Goal: Task Accomplishment & Management: Manage account settings

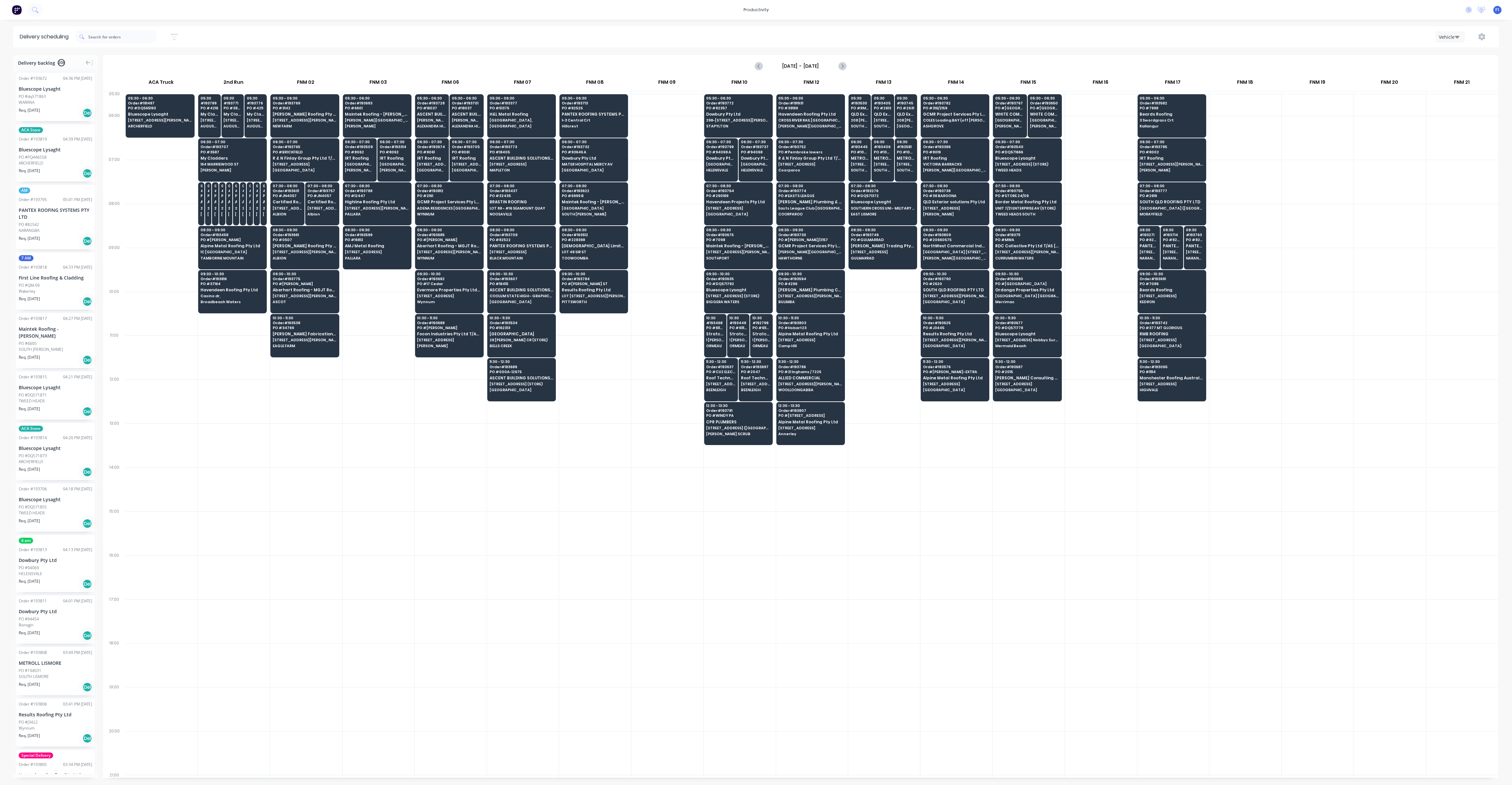
scroll to position [0, 0]
click at [532, 209] on div "07:30 - 08:30 Order # 193437 PO # 32435 BRASTIN ROOFING LOT 88 - #16 SEAMOUNT Q…" at bounding box center [522, 200] width 68 height 36
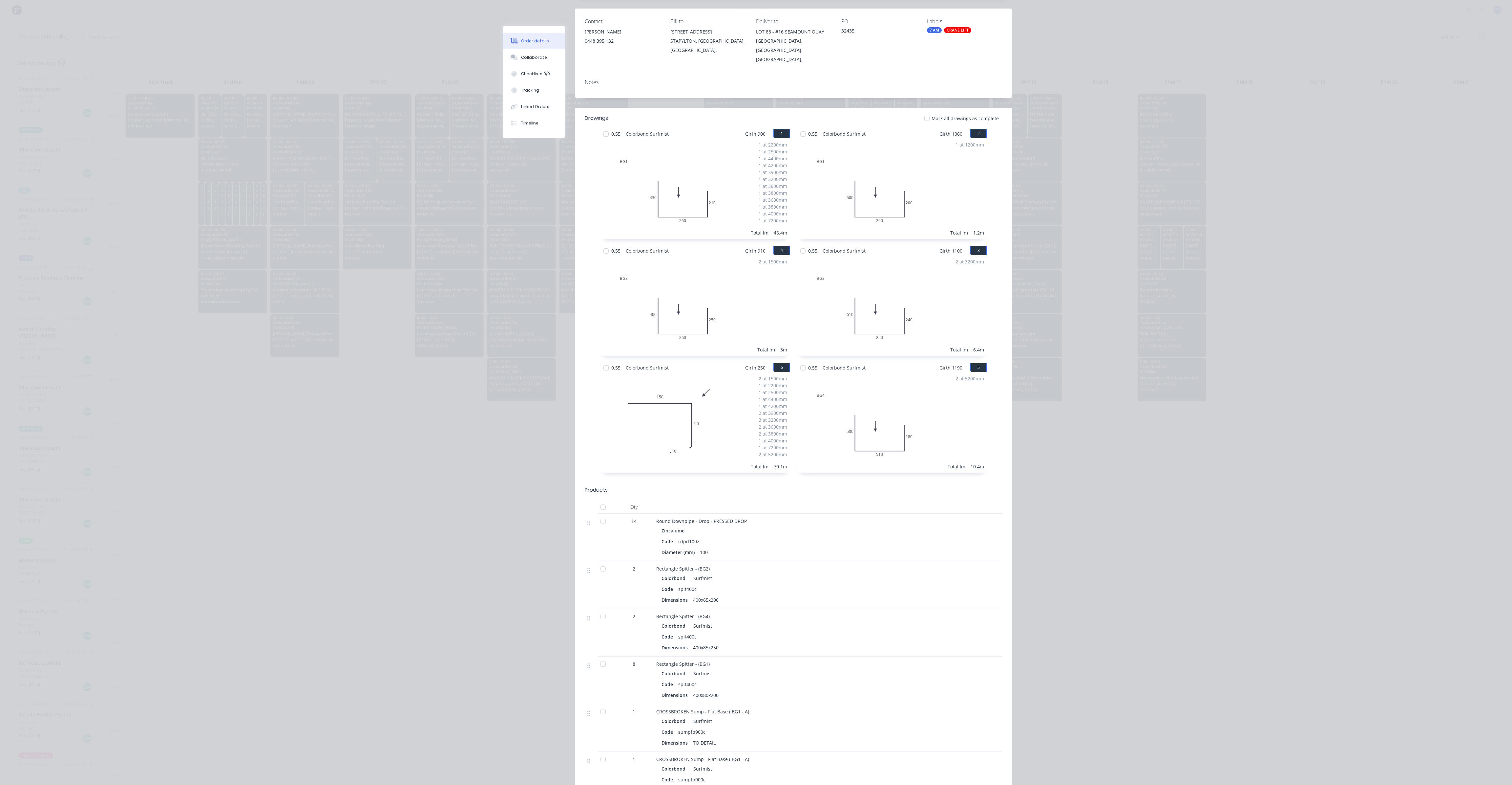
scroll to position [0, 0]
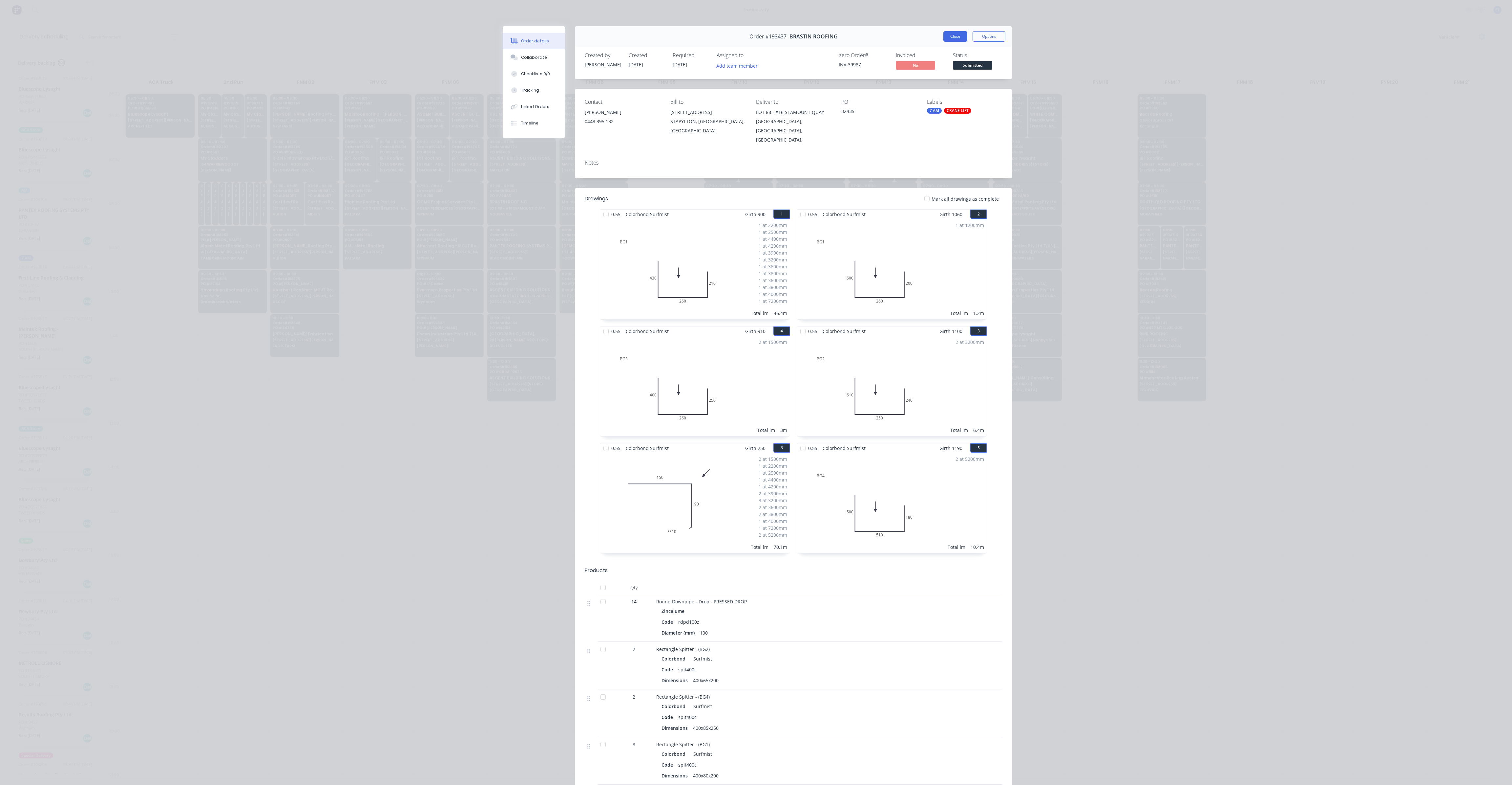
click at [952, 33] on button "Close" at bounding box center [955, 36] width 24 height 11
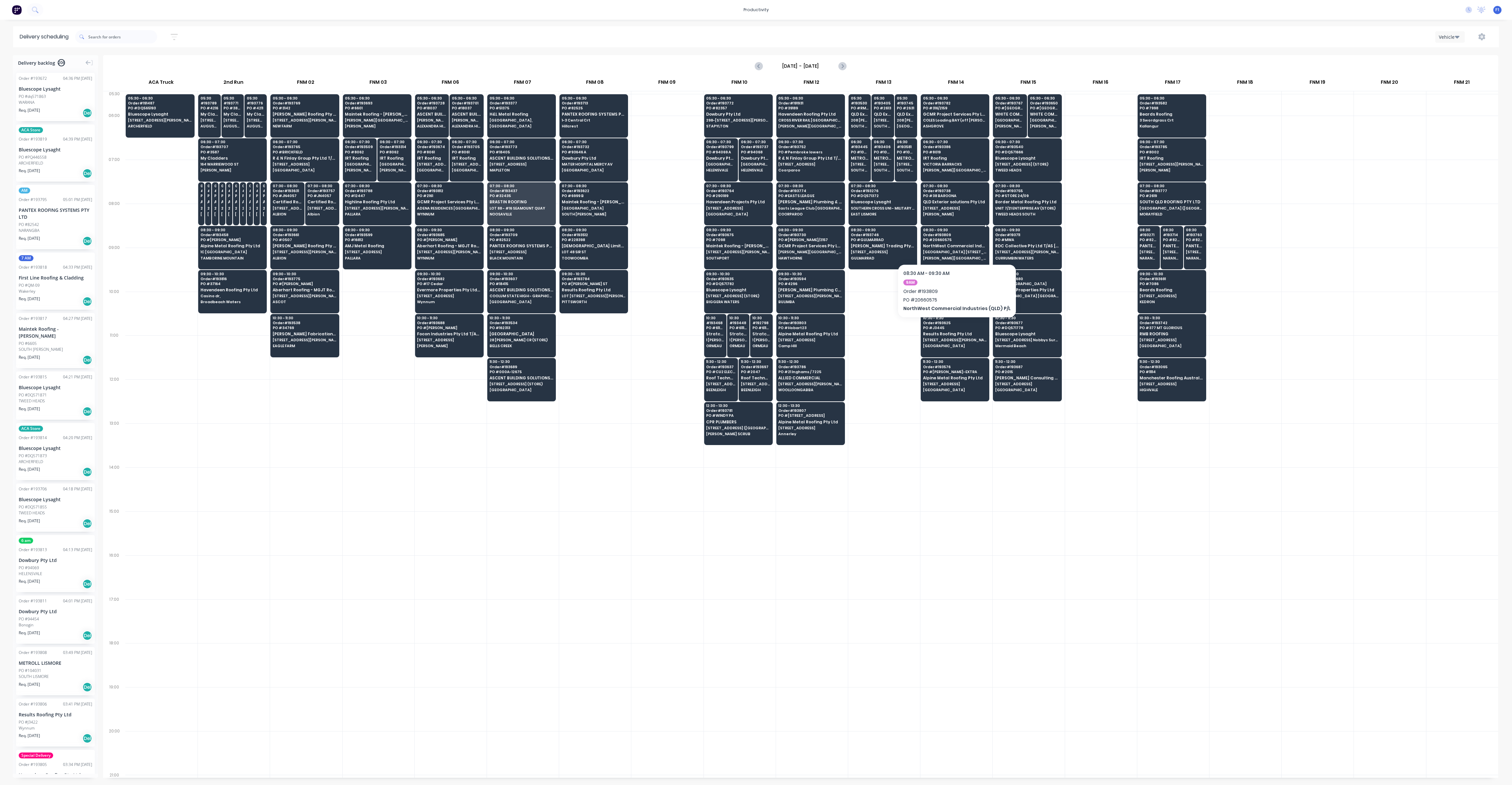
click at [950, 256] on span "[PERSON_NAME][GEOGRAPHIC_DATA]" at bounding box center [955, 257] width 64 height 4
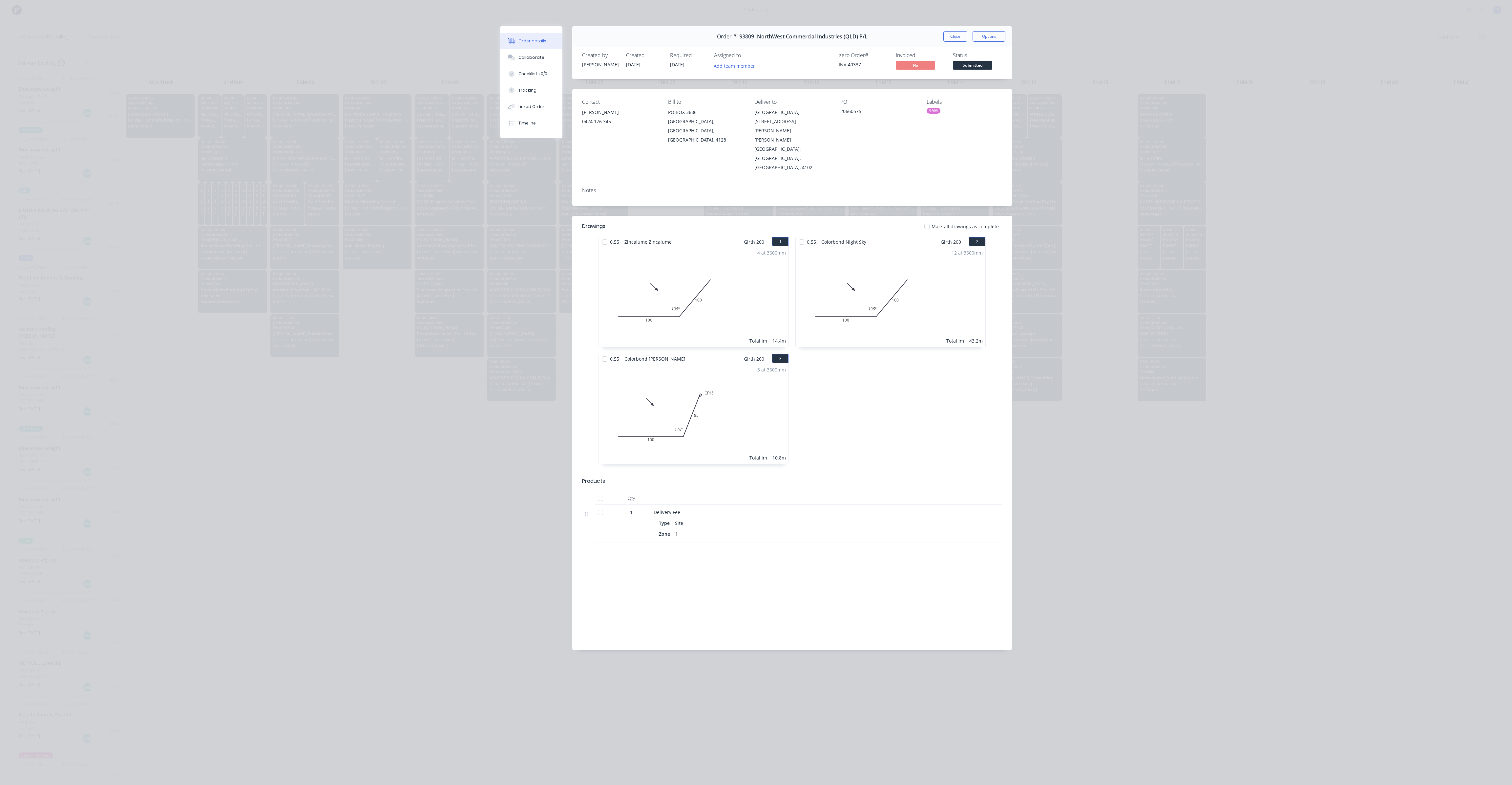
click at [952, 35] on button "Close" at bounding box center [955, 36] width 24 height 11
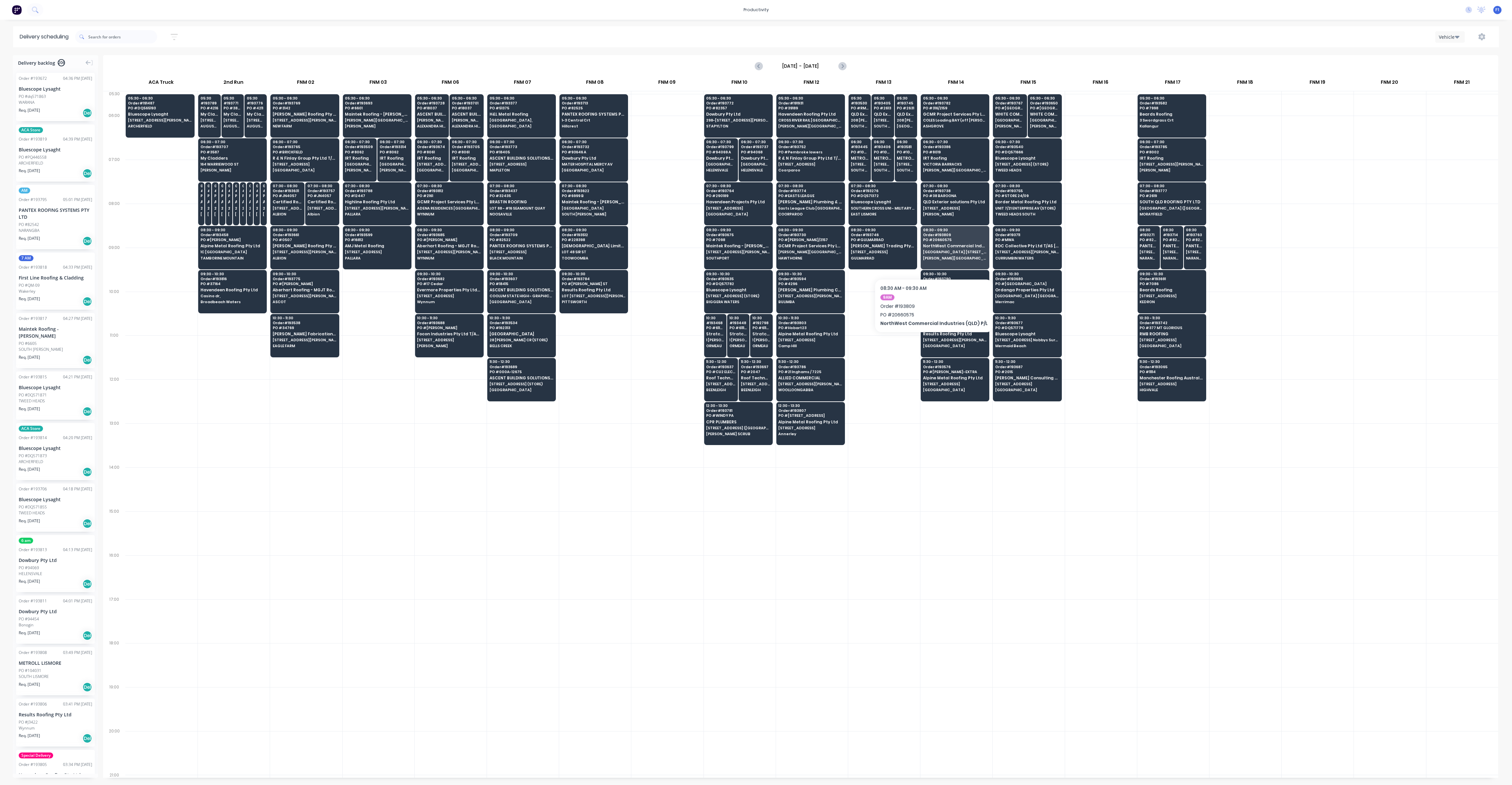
click at [908, 314] on div at bounding box center [884, 313] width 72 height 44
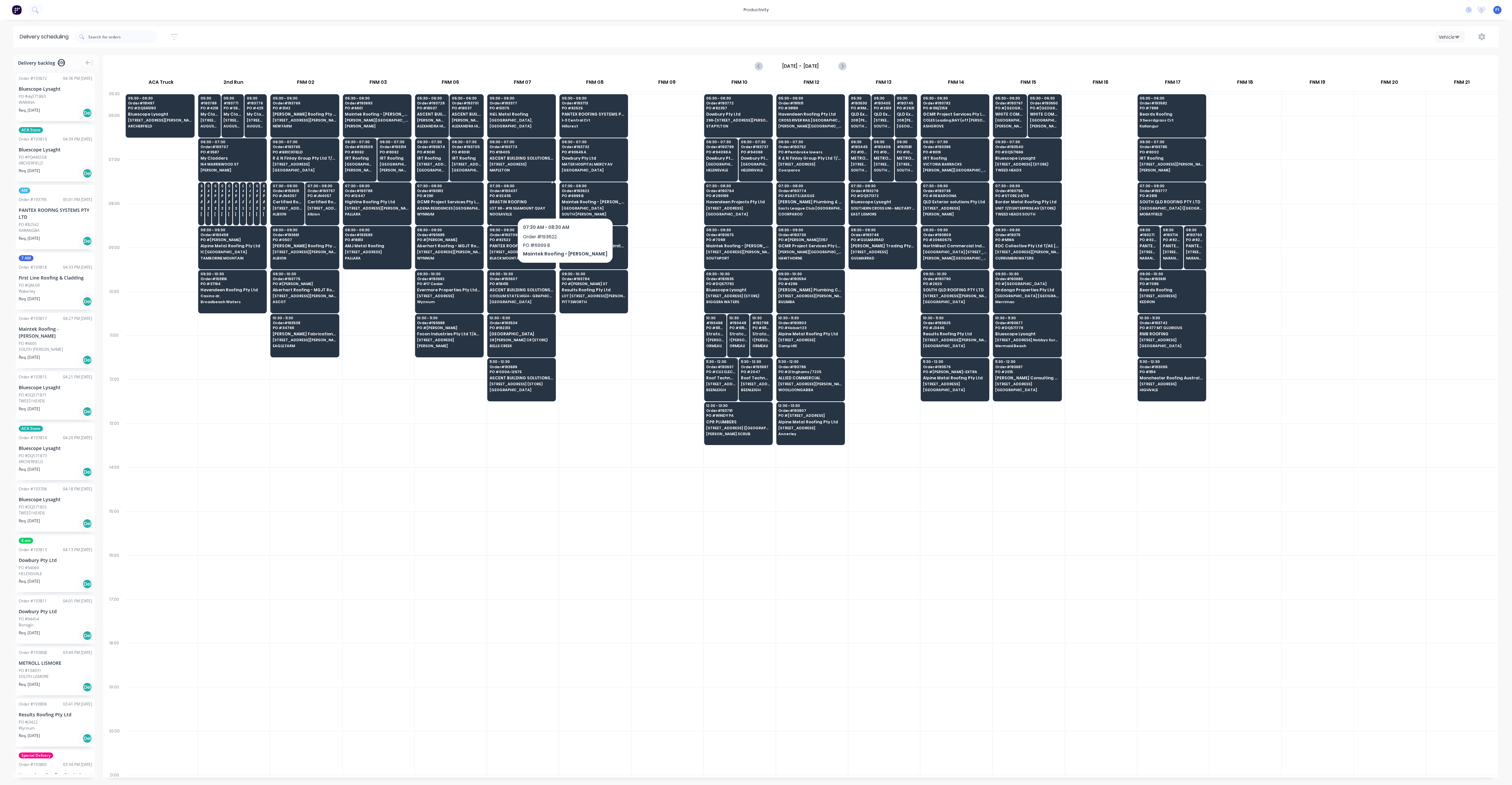
click at [515, 201] on span "BRASTIN ROOFING" at bounding box center [521, 202] width 64 height 4
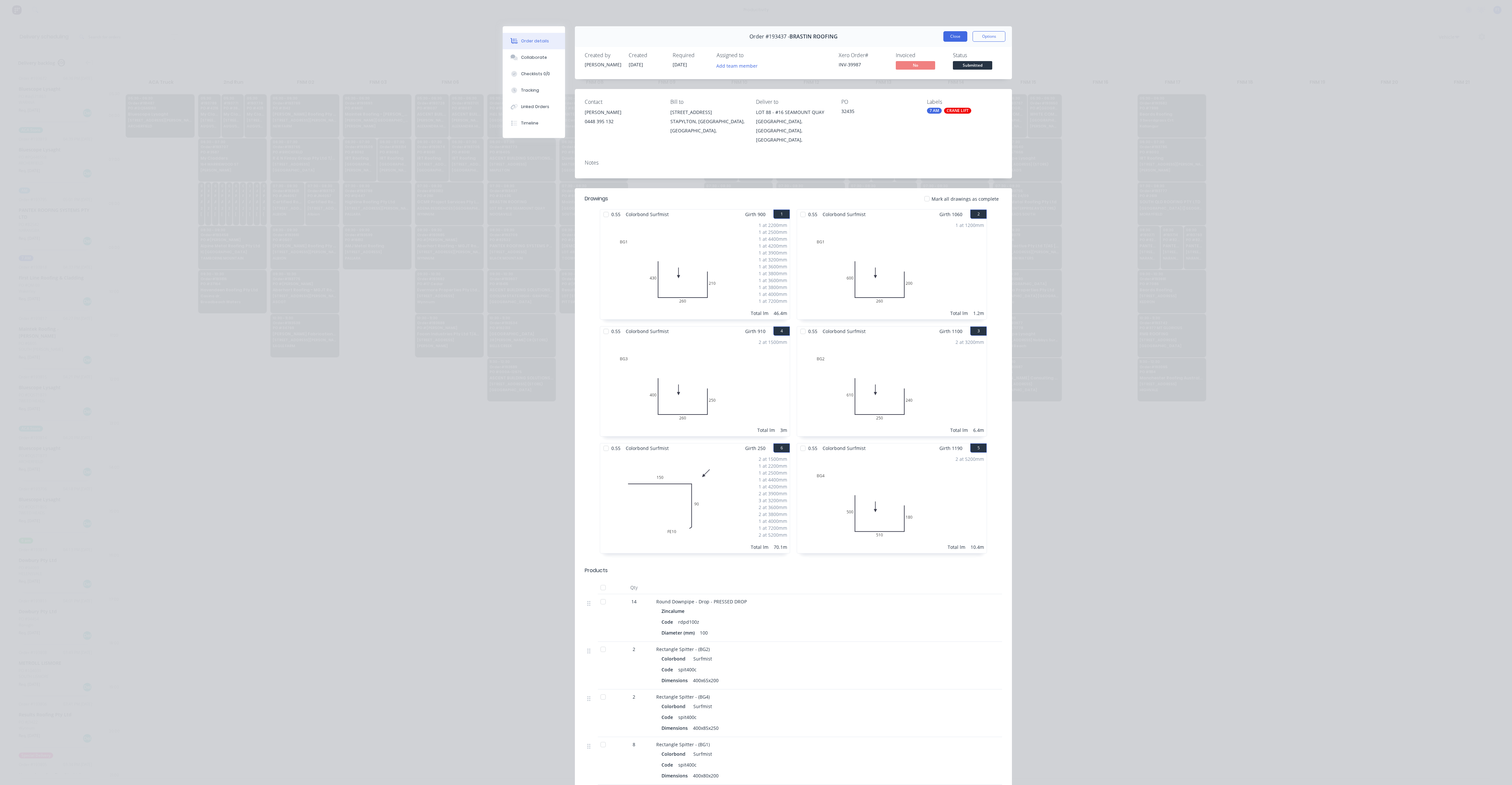
click at [947, 32] on button "Close" at bounding box center [955, 36] width 24 height 11
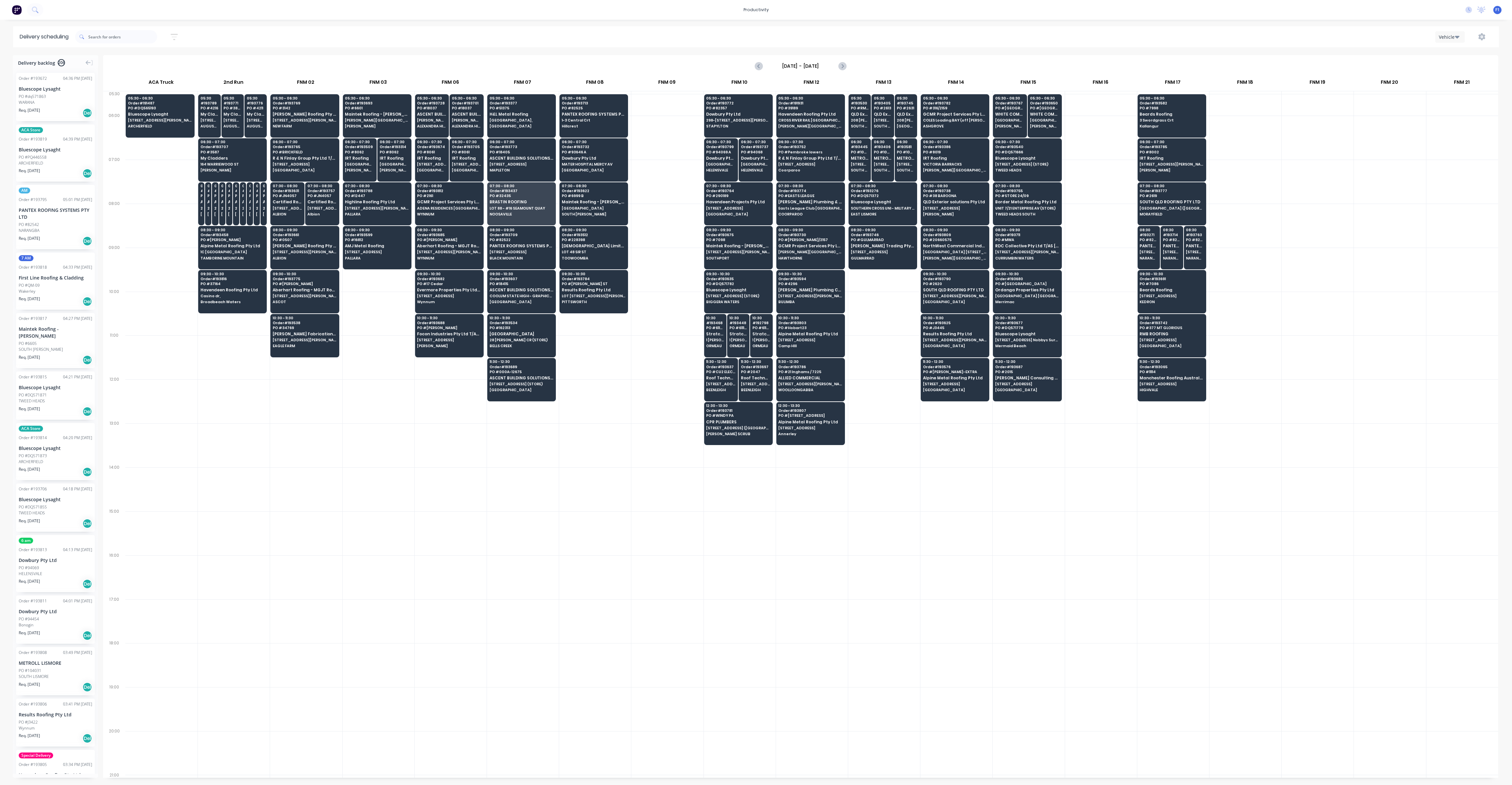
click at [631, 398] on div at bounding box center [667, 401] width 72 height 44
click at [516, 121] on span "[GEOGRAPHIC_DATA]," at bounding box center [521, 120] width 64 height 4
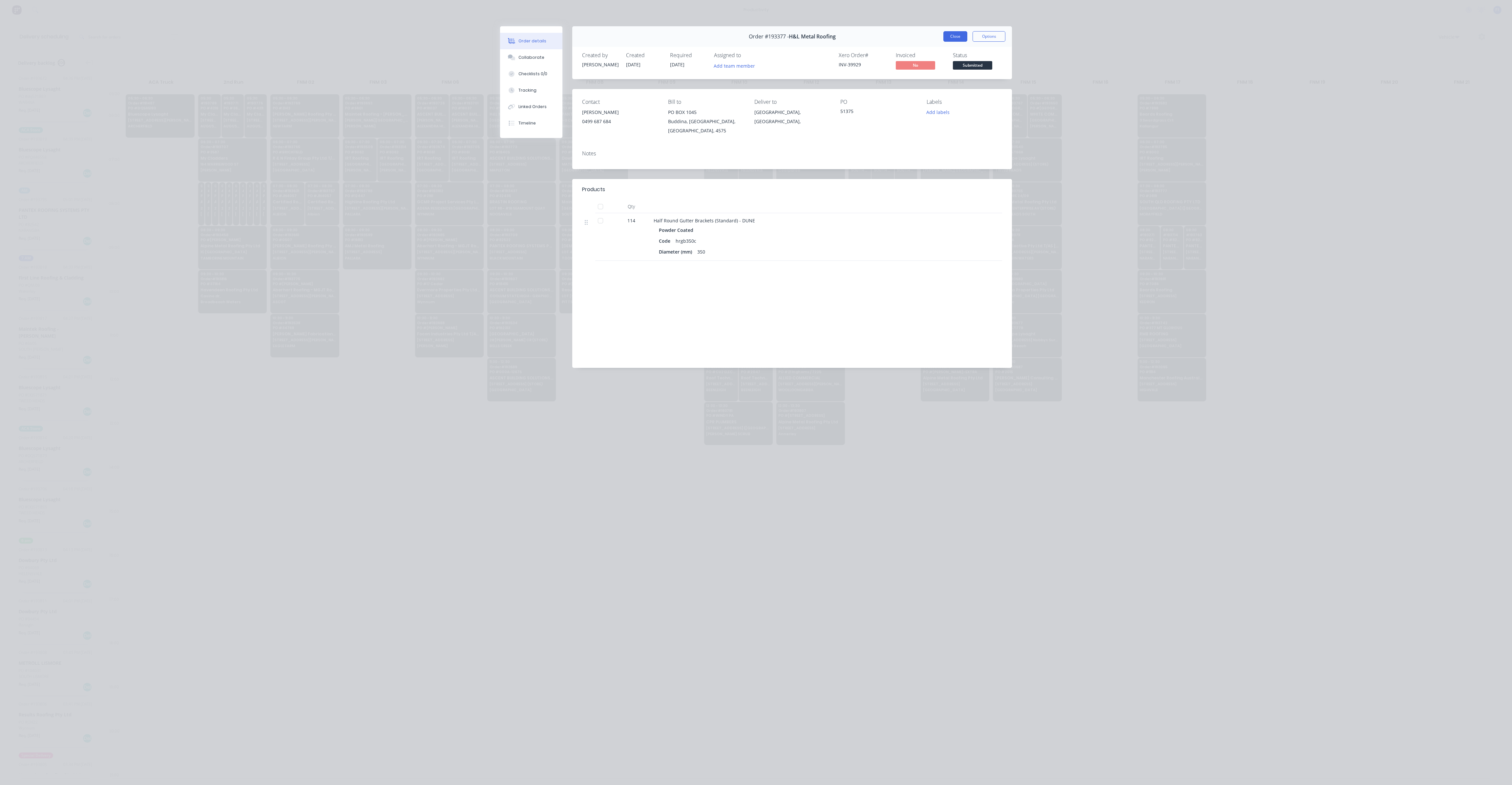
click at [951, 36] on button "Close" at bounding box center [955, 36] width 24 height 11
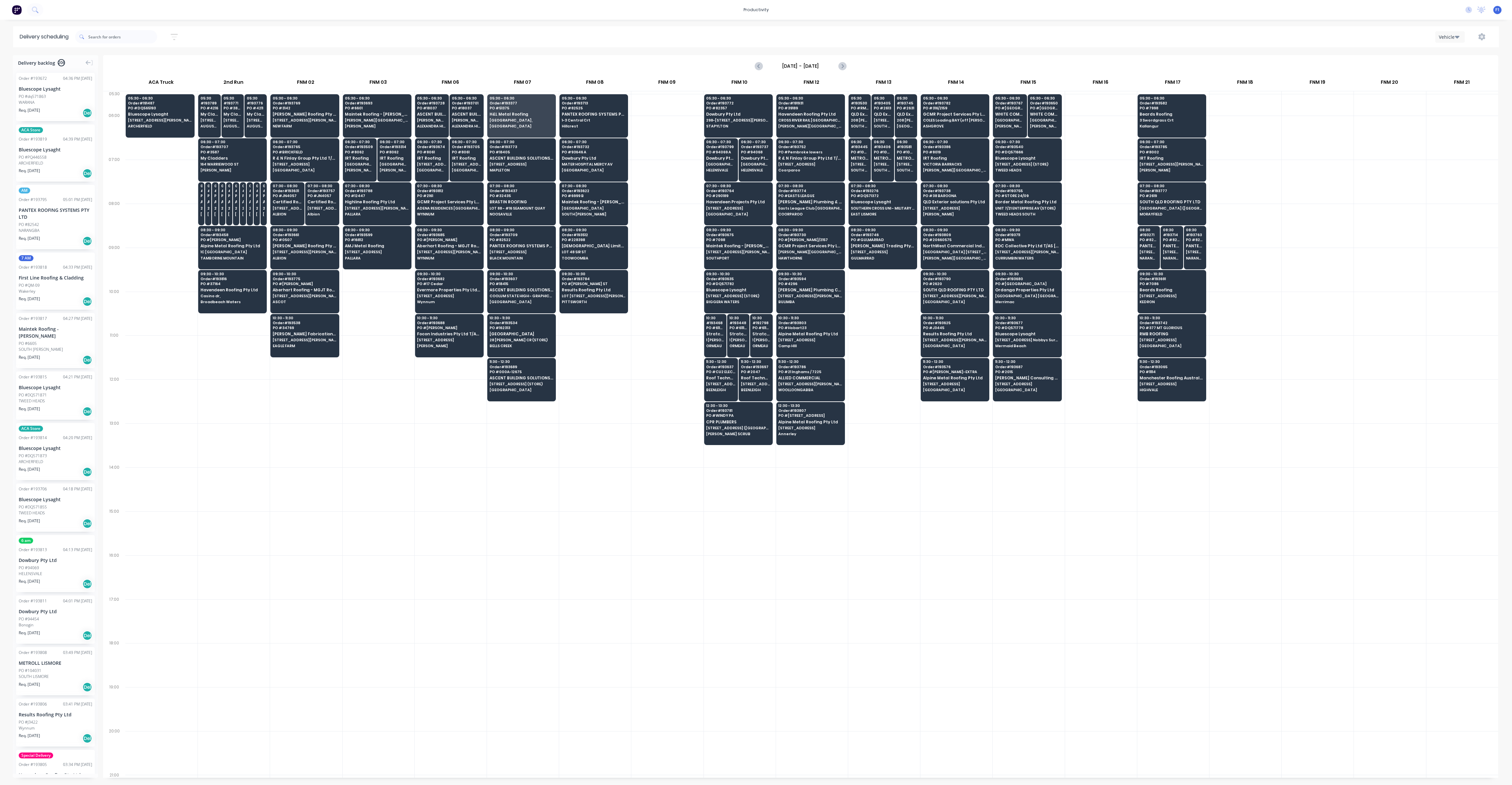
click at [592, 423] on div at bounding box center [595, 445] width 72 height 44
click at [359, 162] on span "[GEOGRAPHIC_DATA]" at bounding box center [359, 163] width 30 height 4
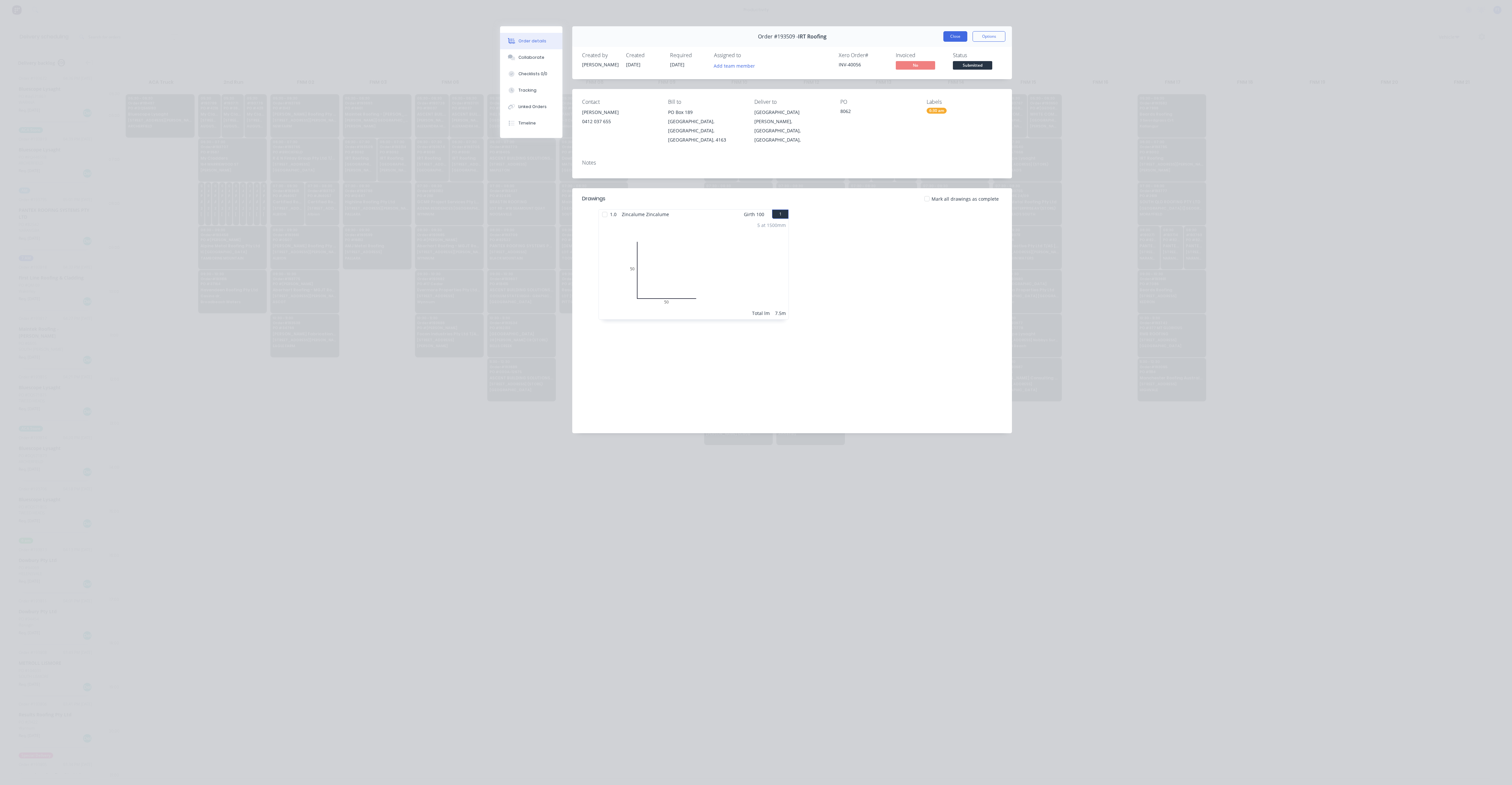
click at [947, 38] on button "Close" at bounding box center [955, 36] width 24 height 11
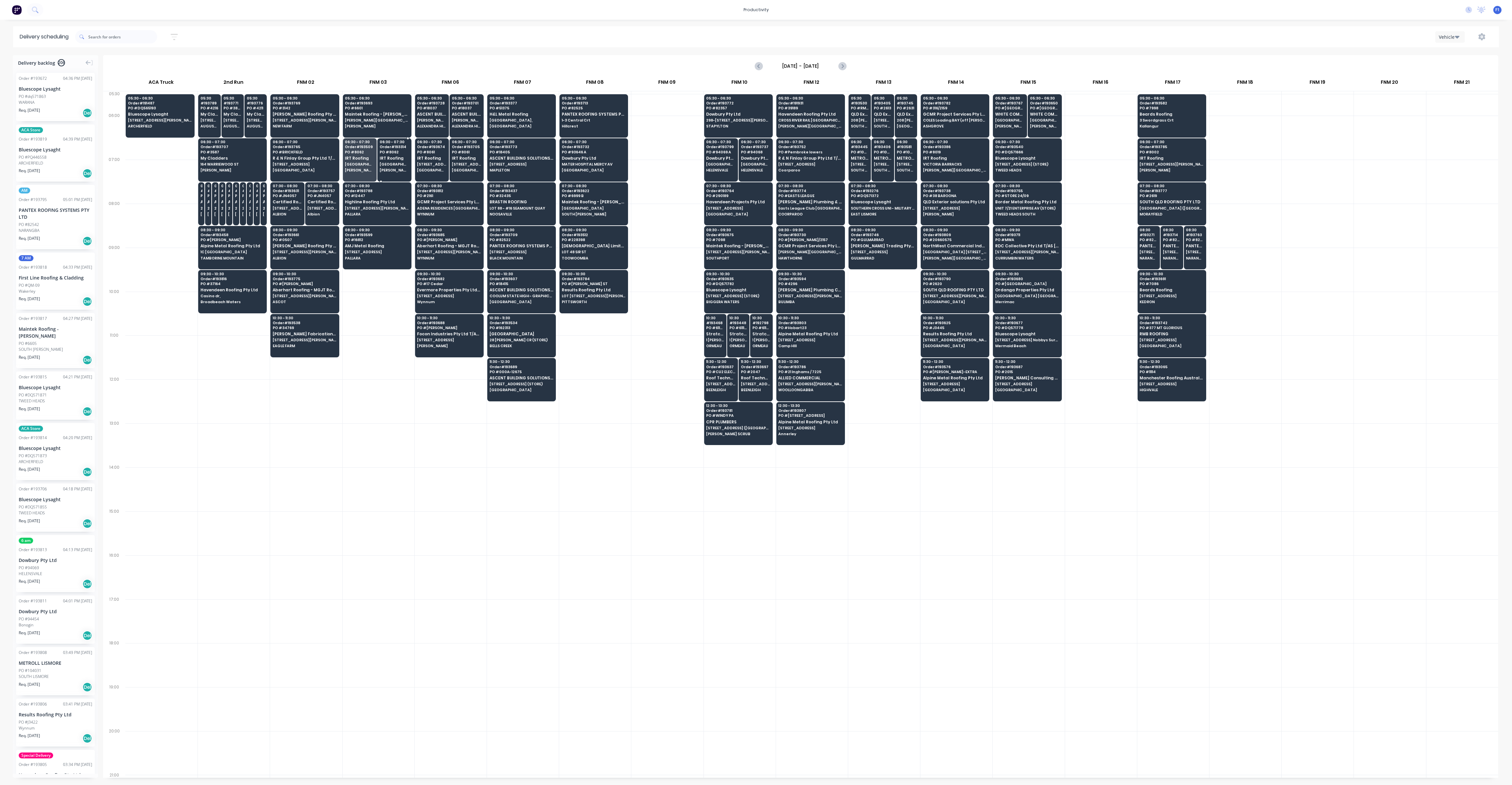
click at [398, 159] on span "IRT Roofing" at bounding box center [394, 158] width 30 height 4
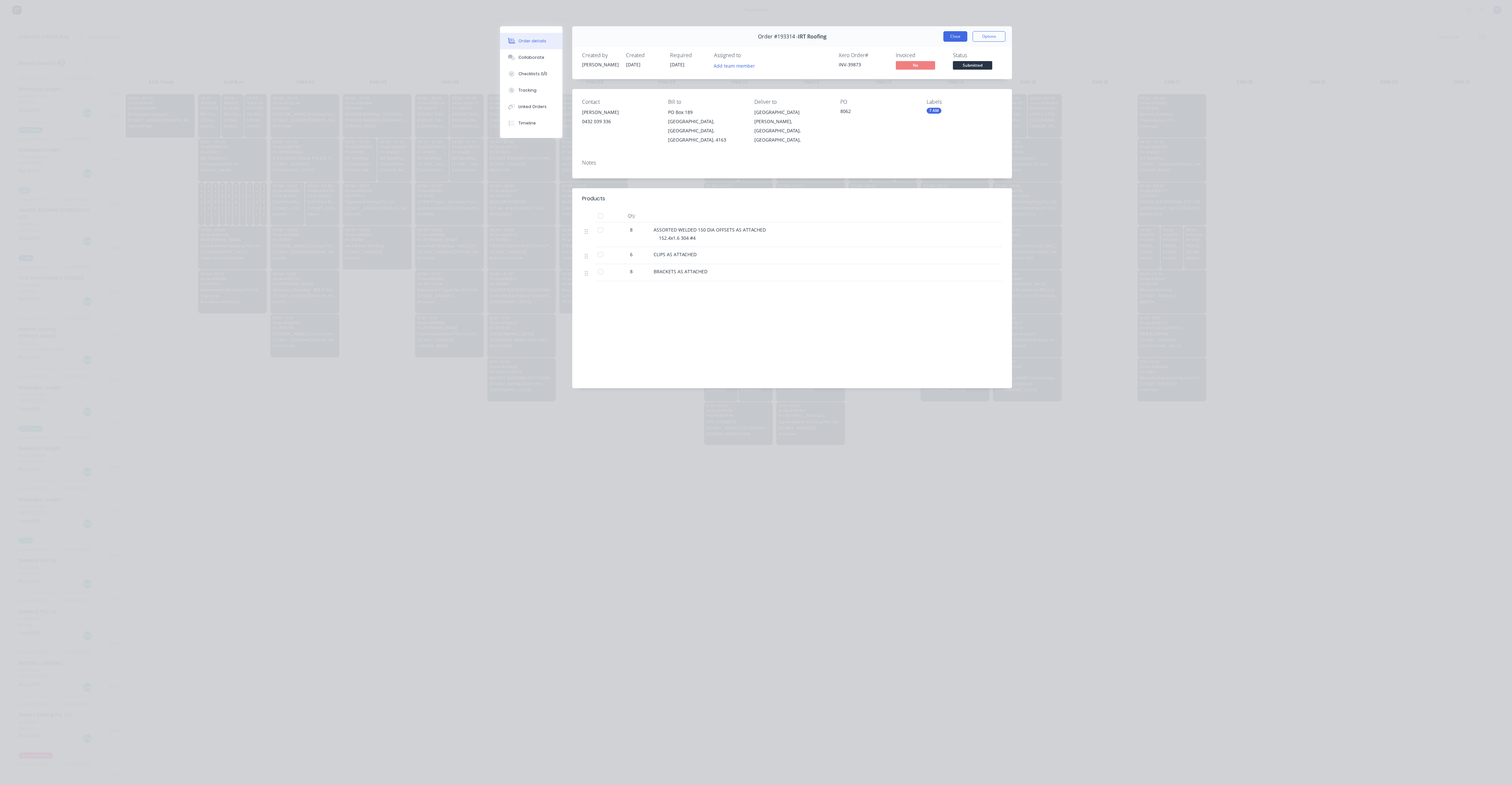
click at [967, 36] on button "Close" at bounding box center [955, 36] width 24 height 11
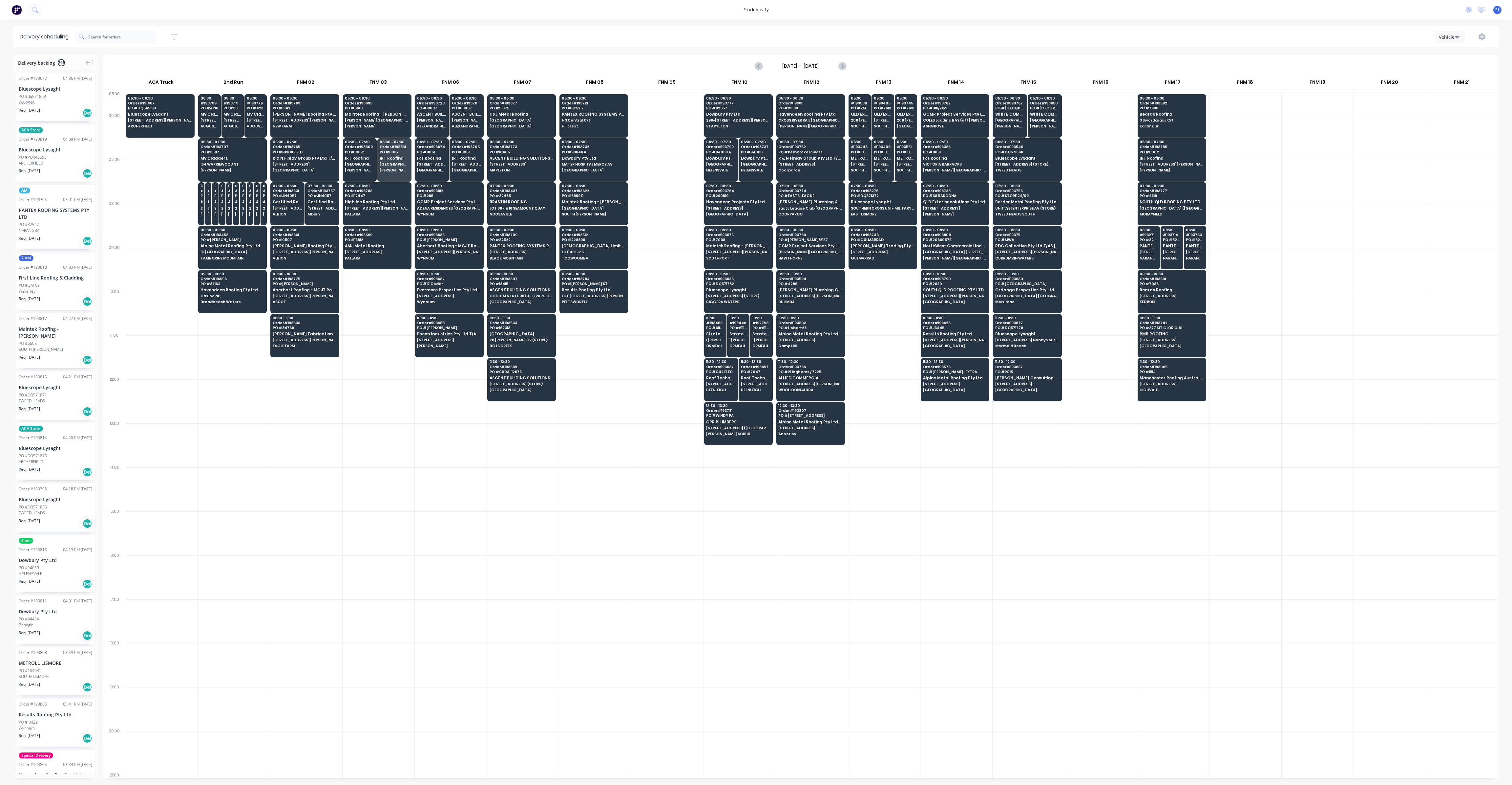
click at [771, 63] on input "[DATE] - [DATE]" at bounding box center [801, 66] width 65 height 10
click at [794, 137] on div "22" at bounding box center [790, 137] width 10 height 10
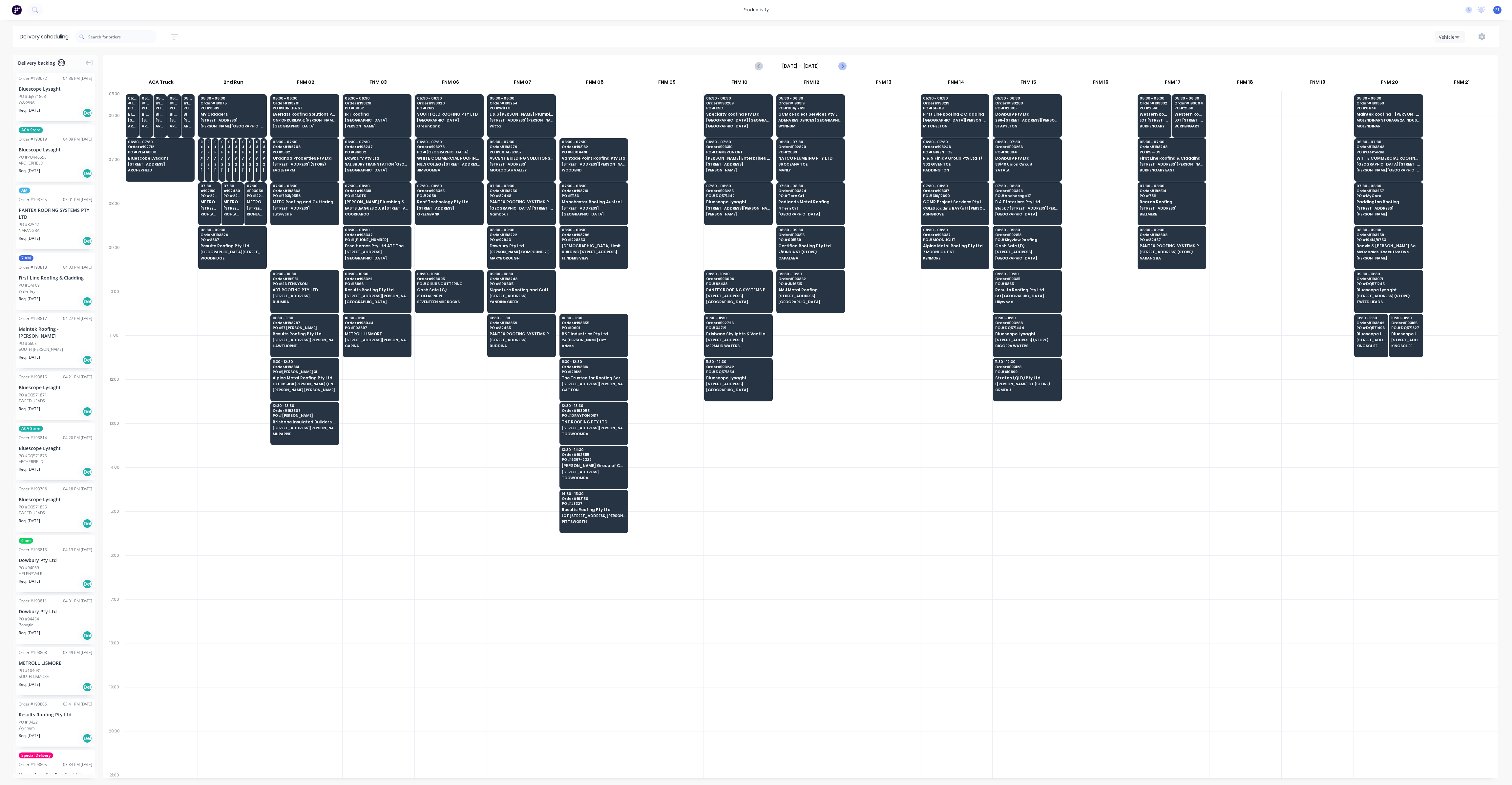
click at [844, 66] on icon "Next page" at bounding box center [842, 66] width 8 height 8
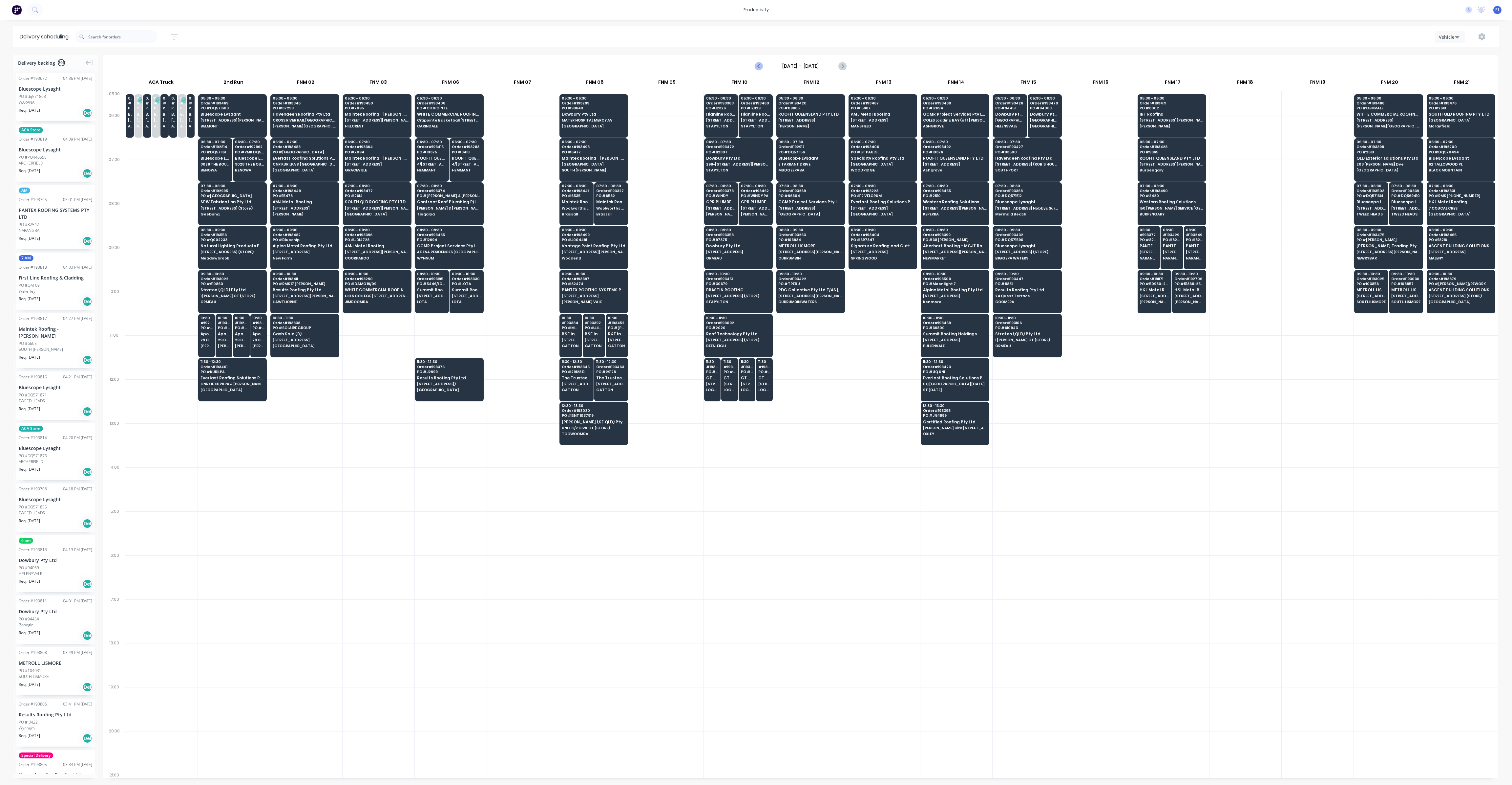
click at [758, 64] on icon "Previous page" at bounding box center [759, 66] width 8 height 8
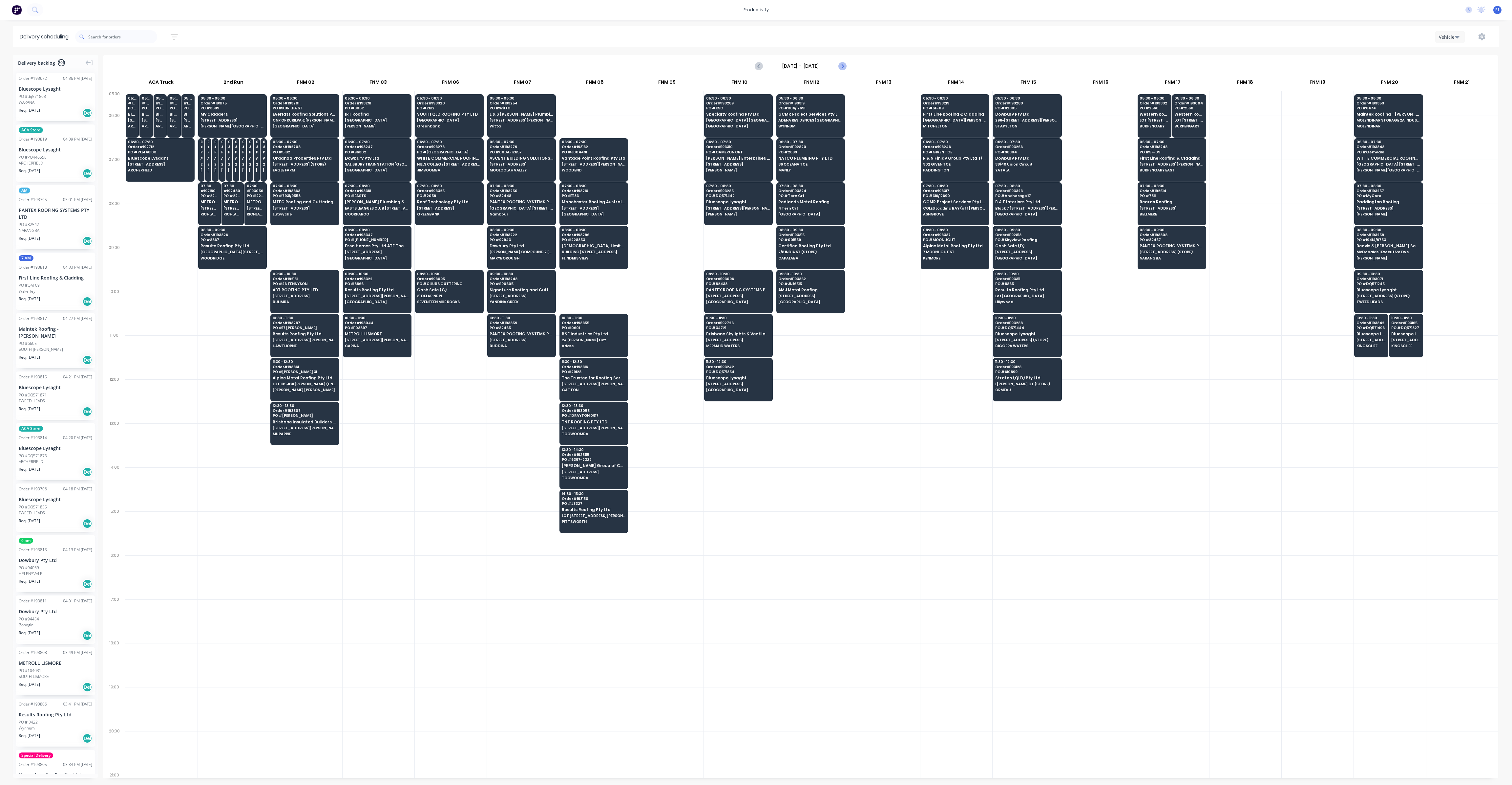
click at [842, 67] on icon "Next page" at bounding box center [842, 66] width 3 height 5
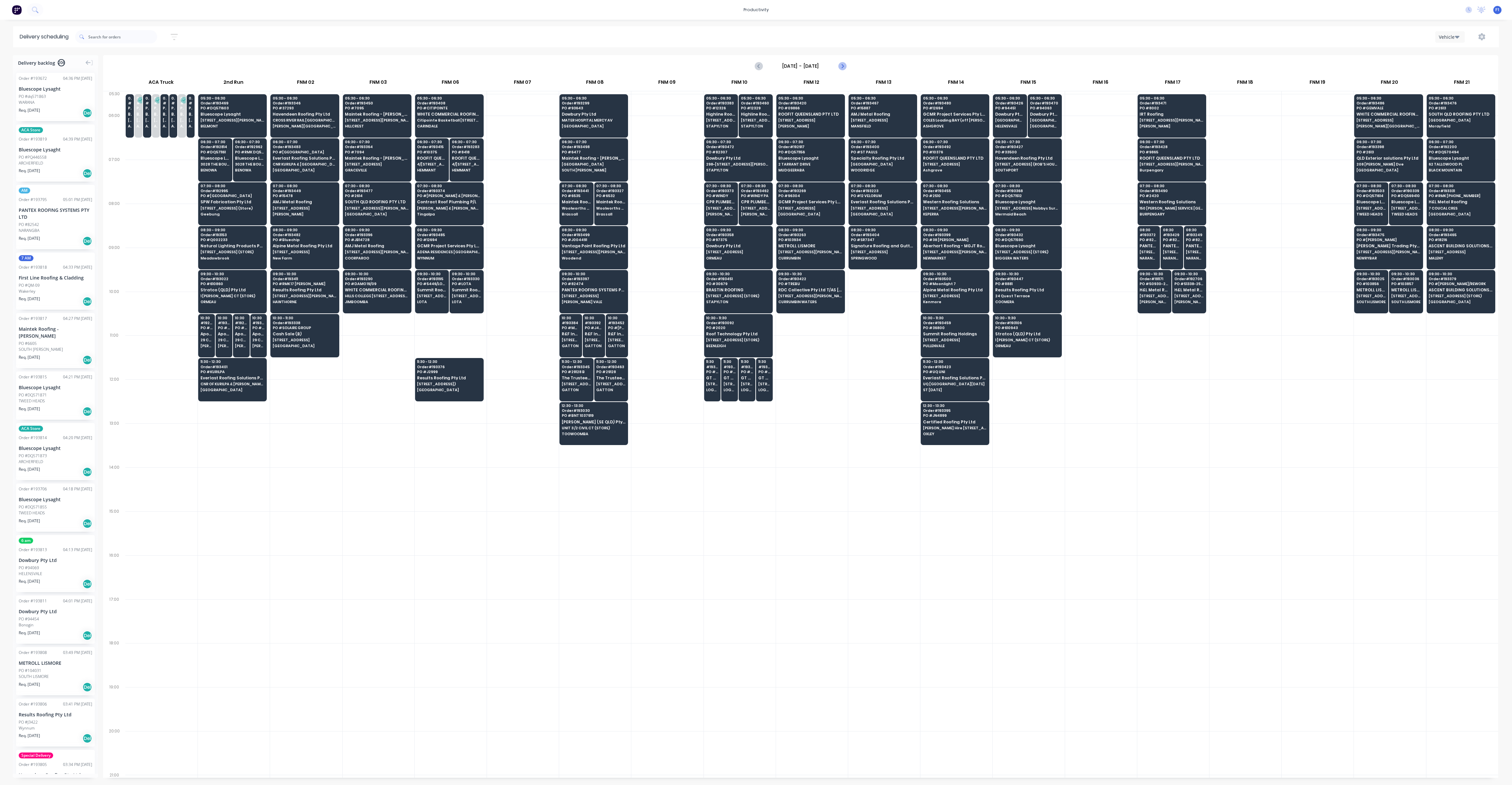
click at [844, 66] on icon "Next page" at bounding box center [842, 66] width 3 height 5
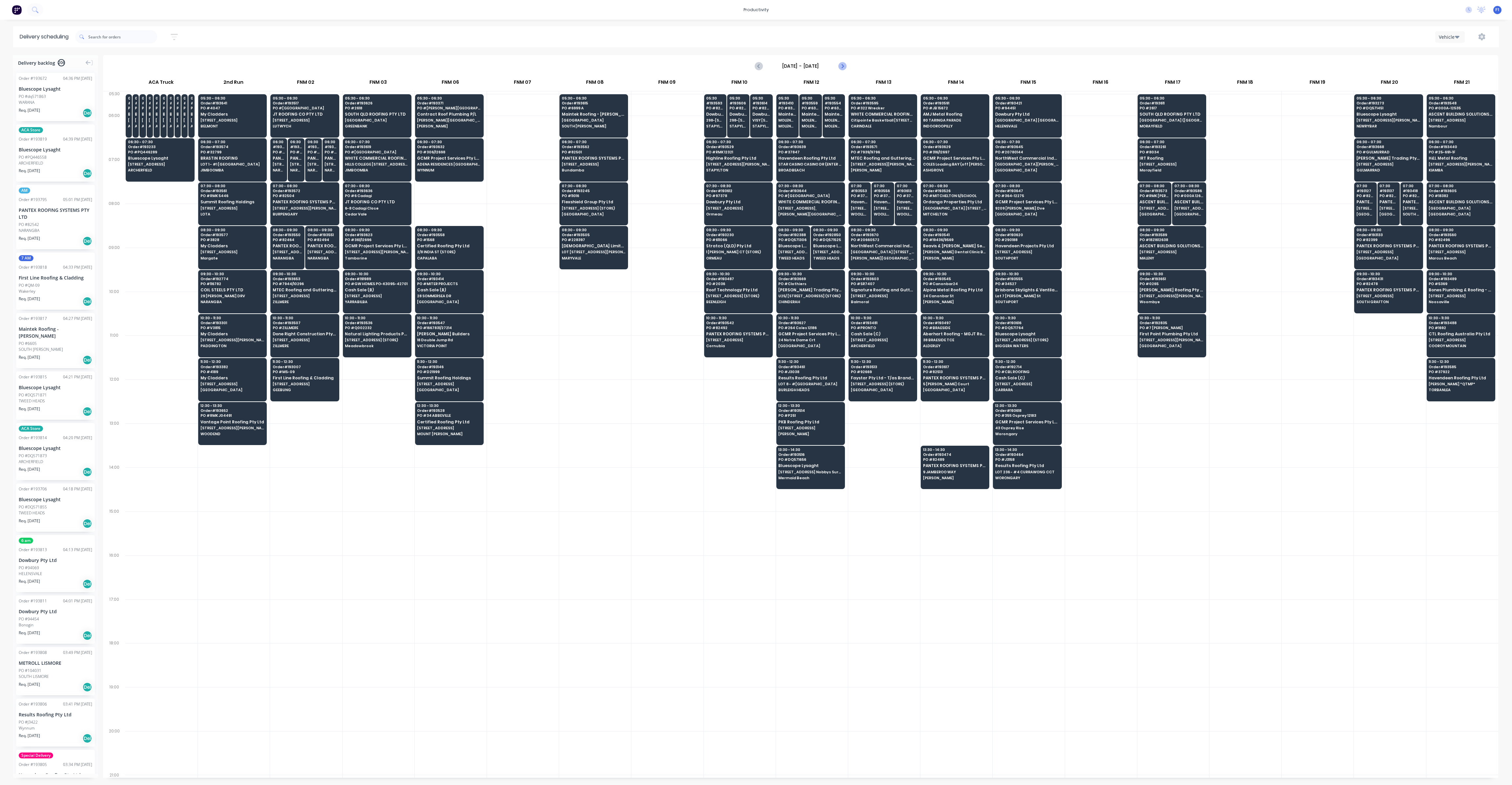
click at [844, 66] on icon "Next page" at bounding box center [842, 66] width 3 height 5
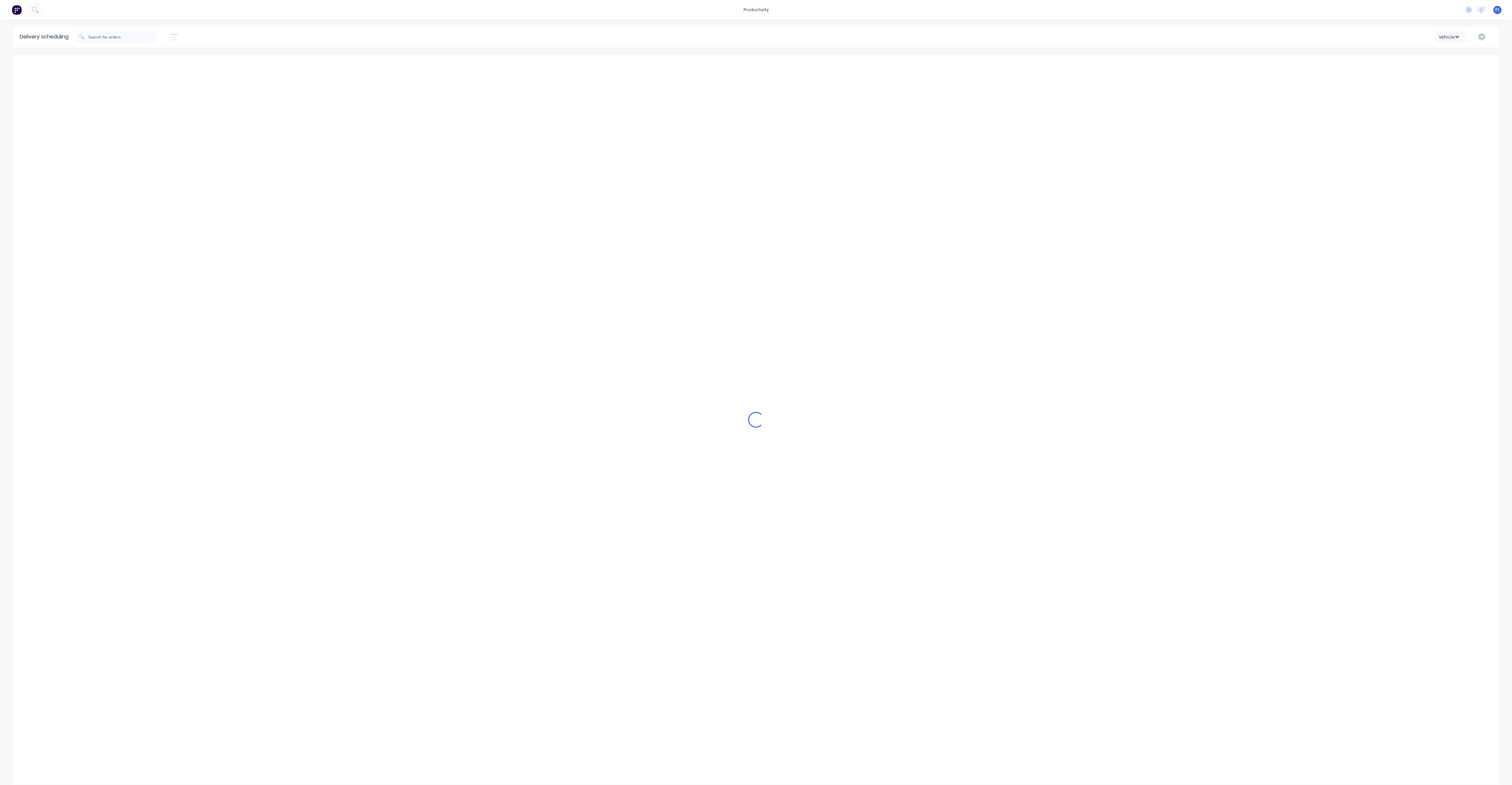
type input "[DATE] - [DATE]"
